Goal: Transaction & Acquisition: Purchase product/service

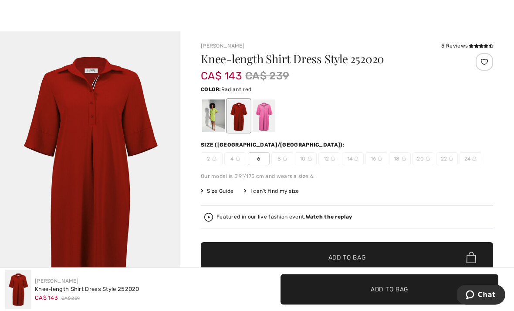
scroll to position [11, 0]
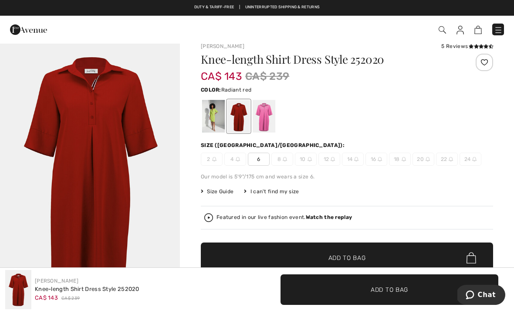
click at [383, 251] on span "✔ Added to Bag Add to Bag" at bounding box center [347, 257] width 292 height 30
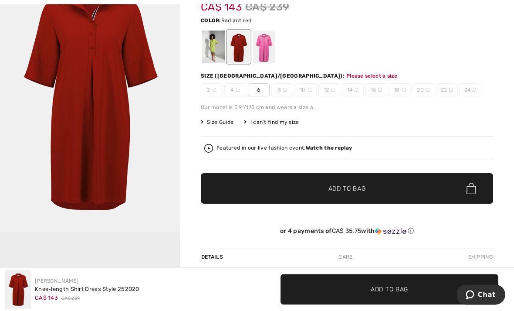
scroll to position [89, 0]
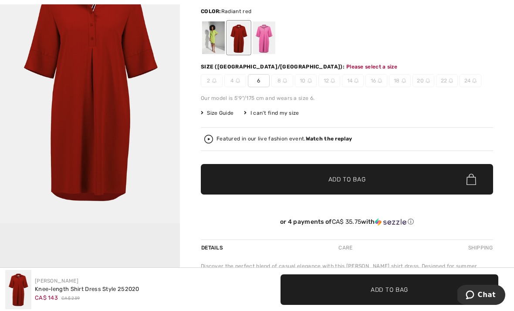
click at [259, 86] on span "6" at bounding box center [259, 80] width 22 height 13
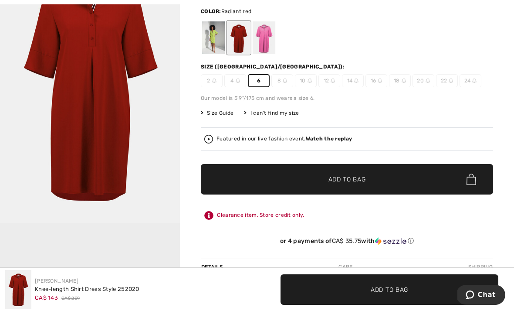
click at [338, 181] on span "Add to Bag" at bounding box center [346, 179] width 37 height 9
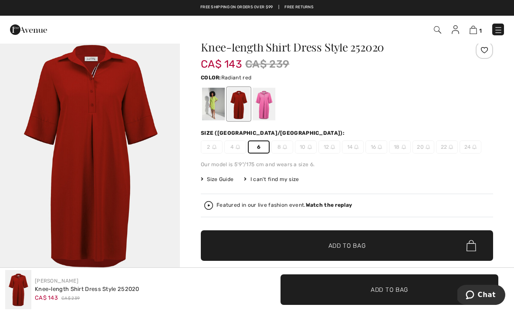
scroll to position [23, 0]
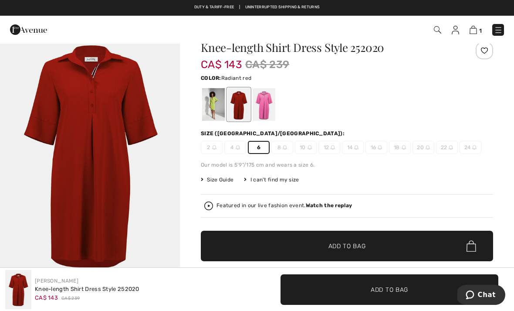
click at [325, 204] on strong "Watch the replay" at bounding box center [329, 205] width 47 height 6
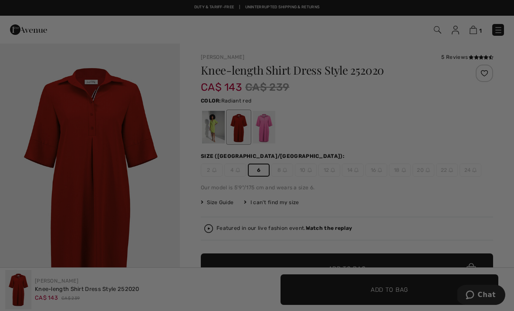
scroll to position [0, 0]
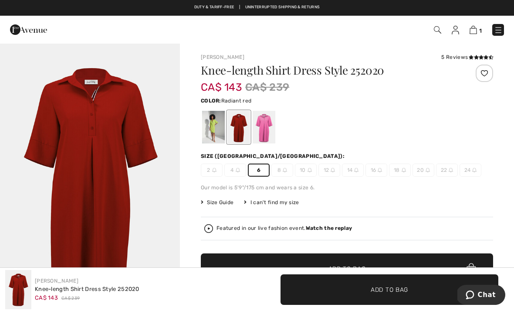
click at [499, 33] on img at bounding box center [498, 30] width 9 height 9
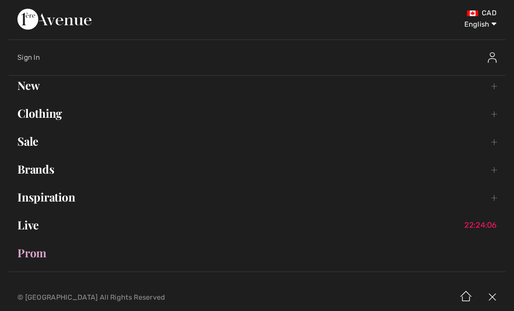
click at [489, 298] on img at bounding box center [492, 297] width 26 height 27
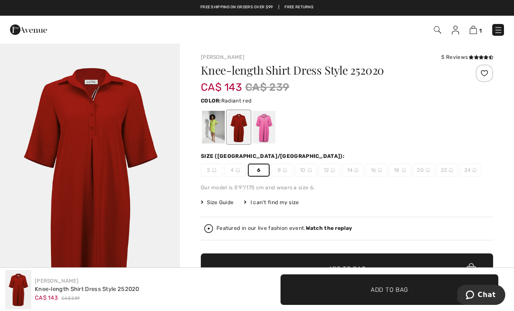
click at [475, 32] on img at bounding box center [473, 30] width 7 height 8
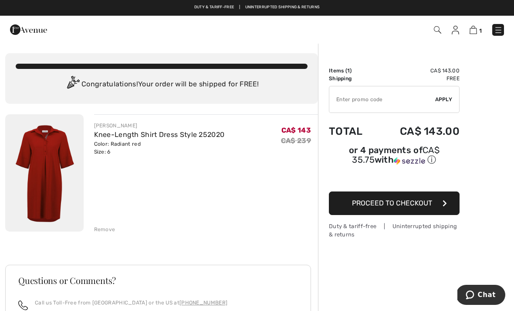
click at [386, 101] on input "TEXT" at bounding box center [382, 99] width 106 height 26
type input "LIVE10"
click at [447, 104] on div "✔ Apply Remove" at bounding box center [394, 99] width 131 height 27
click at [446, 103] on div "✔ Apply Remove" at bounding box center [394, 99] width 131 height 27
click at [449, 105] on div "✔ Apply Remove" at bounding box center [394, 99] width 131 height 27
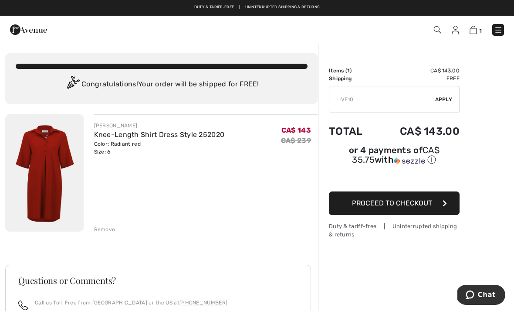
click at [449, 102] on span "Apply" at bounding box center [443, 99] width 17 height 8
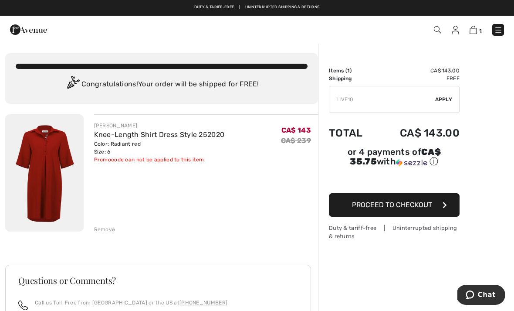
click at [447, 105] on div "✔ Apply Remove" at bounding box center [394, 99] width 131 height 27
